Goal: Entertainment & Leisure: Consume media (video, audio)

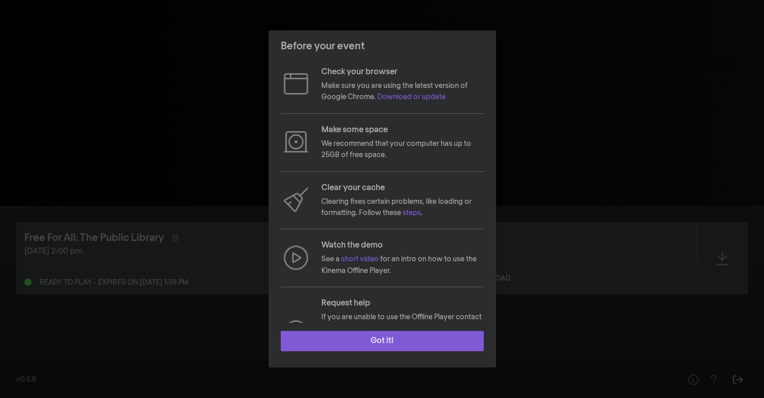
click at [371, 341] on button "Got it!" at bounding box center [382, 340] width 203 height 20
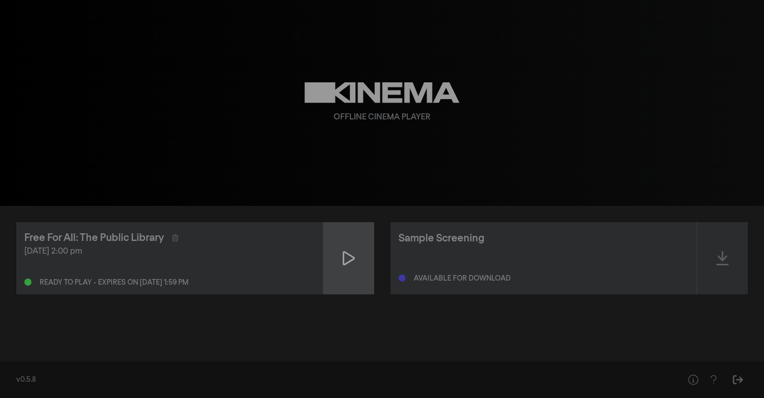
click at [355, 253] on div at bounding box center [348, 258] width 51 height 72
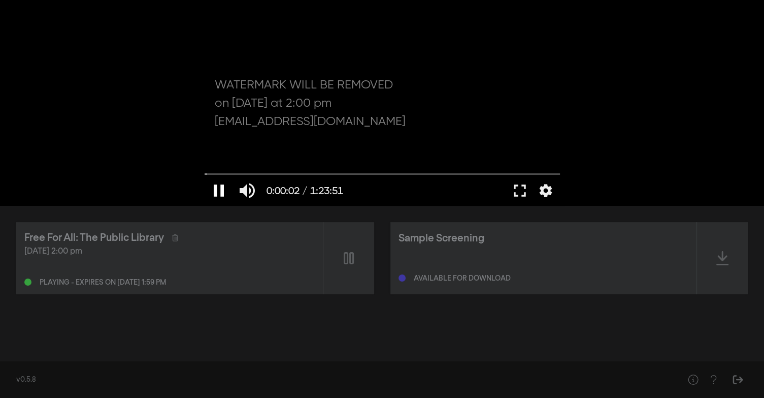
click at [212, 192] on button "pause" at bounding box center [219, 190] width 28 height 30
click at [212, 192] on button "play_arrow" at bounding box center [219, 190] width 28 height 30
click at [212, 192] on button "pause" at bounding box center [219, 190] width 28 height 30
click at [212, 192] on button "play_arrow" at bounding box center [219, 190] width 28 height 30
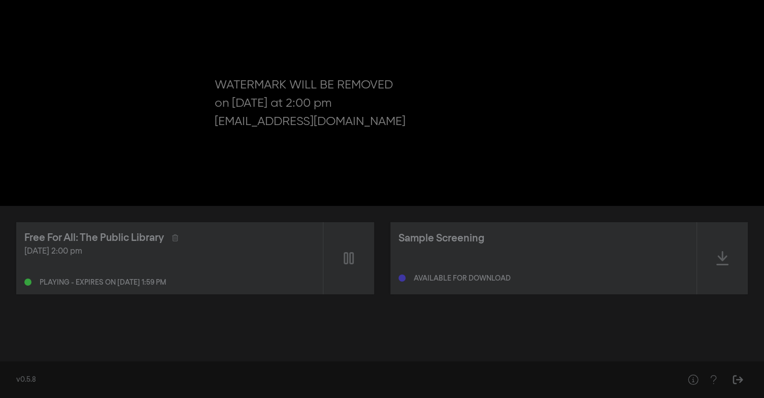
click at [154, 168] on div "pause 0:00:06 / 1:23:51 volume_up fullscreen settings closed_caption Captions O…" at bounding box center [382, 103] width 764 height 206
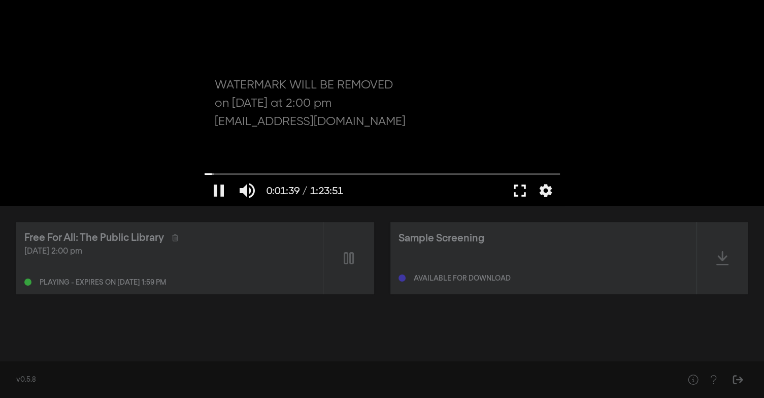
click at [524, 192] on button "fullscreen" at bounding box center [520, 190] width 28 height 30
click at [224, 188] on button "pause" at bounding box center [219, 190] width 28 height 30
click at [219, 194] on button "play_arrow" at bounding box center [219, 190] width 28 height 30
click at [217, 190] on button "pause" at bounding box center [219, 190] width 28 height 30
click at [219, 190] on button "play_arrow" at bounding box center [219, 190] width 28 height 30
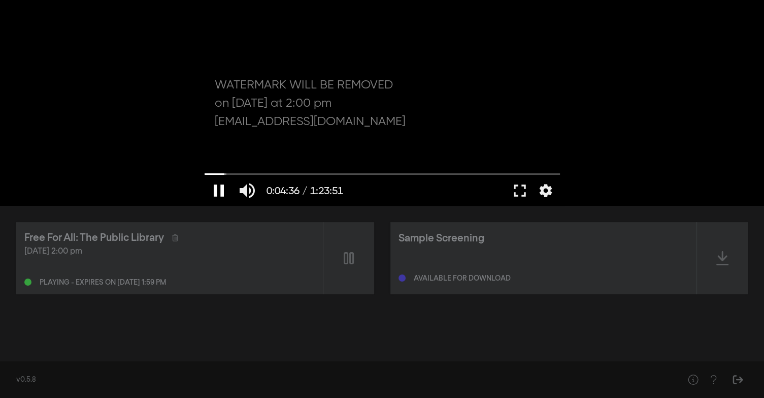
click at [219, 195] on button "pause" at bounding box center [219, 190] width 28 height 30
click at [527, 199] on button "fullscreen" at bounding box center [520, 190] width 28 height 30
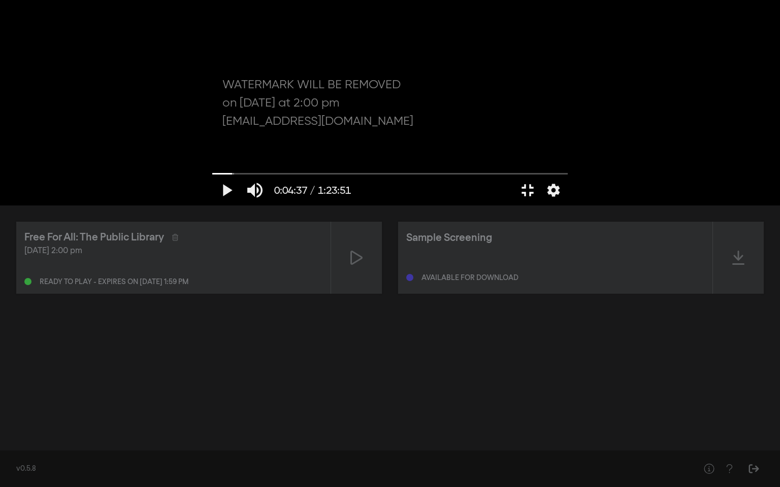
drag, startPoint x: 527, startPoint y: 199, endPoint x: 531, endPoint y: 260, distance: 61.6
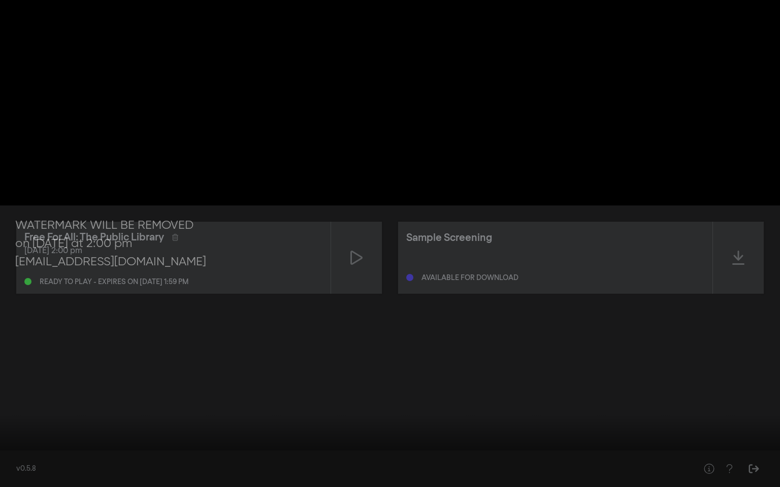
click at [531, 260] on div "play_arrow 0:04:37 / 1:23:51 volume_up fullscreen_exit settings closed_caption …" at bounding box center [390, 243] width 780 height 487
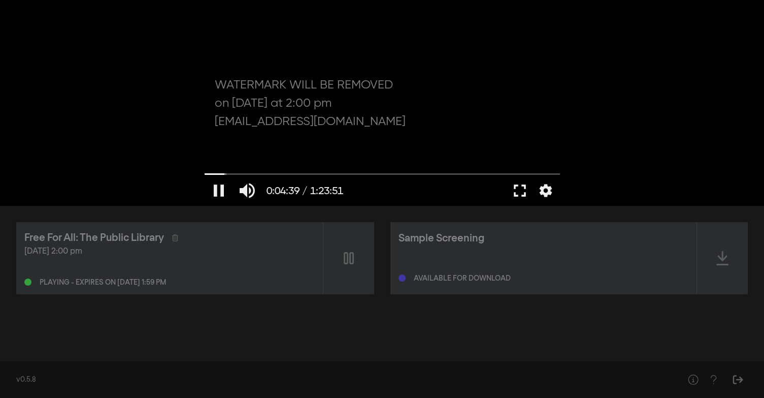
click at [524, 200] on button "fullscreen" at bounding box center [520, 190] width 28 height 30
click at [218, 186] on button "pause" at bounding box center [219, 190] width 28 height 30
type input "299.818921"
click at [218, 186] on button "play_arrow" at bounding box center [219, 190] width 28 height 30
click at [221, 190] on button "pause" at bounding box center [219, 190] width 28 height 30
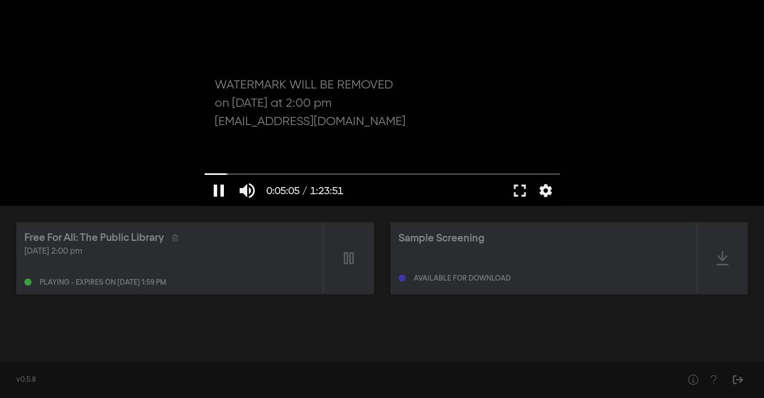
type input "306.14007"
